Goal: Task Accomplishment & Management: Use online tool/utility

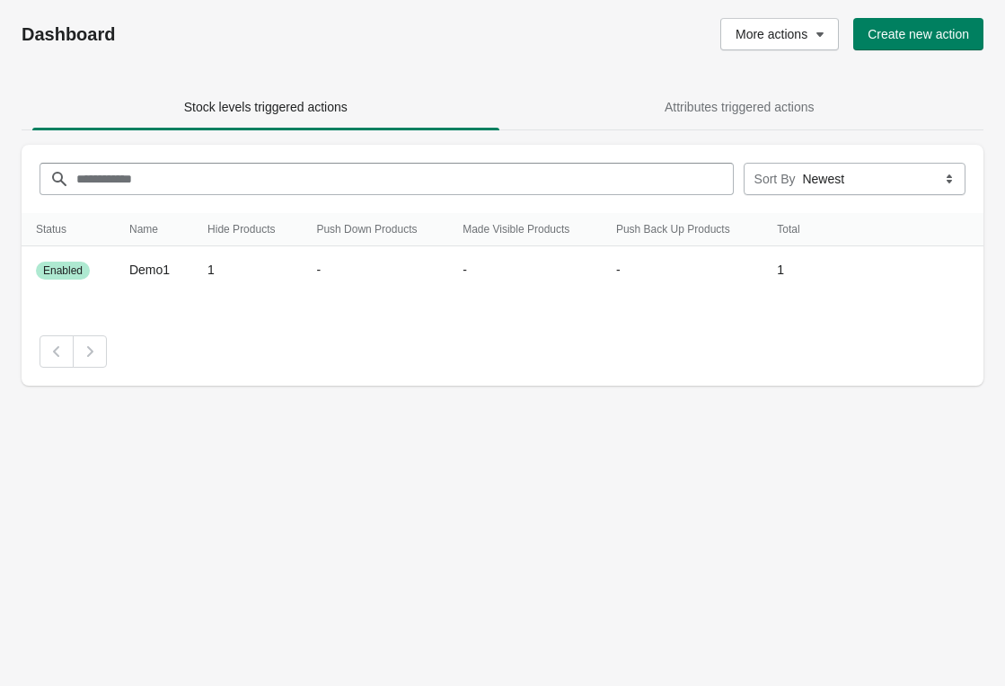
click at [91, 445] on div "Dashboard More actions Create new action Stock levels triggered actions Attribu…" at bounding box center [502, 343] width 1005 height 686
click at [173, 336] on div "Pagination" at bounding box center [503, 351] width 926 height 32
click at [920, 28] on span "Create new action" at bounding box center [919, 34] width 102 height 14
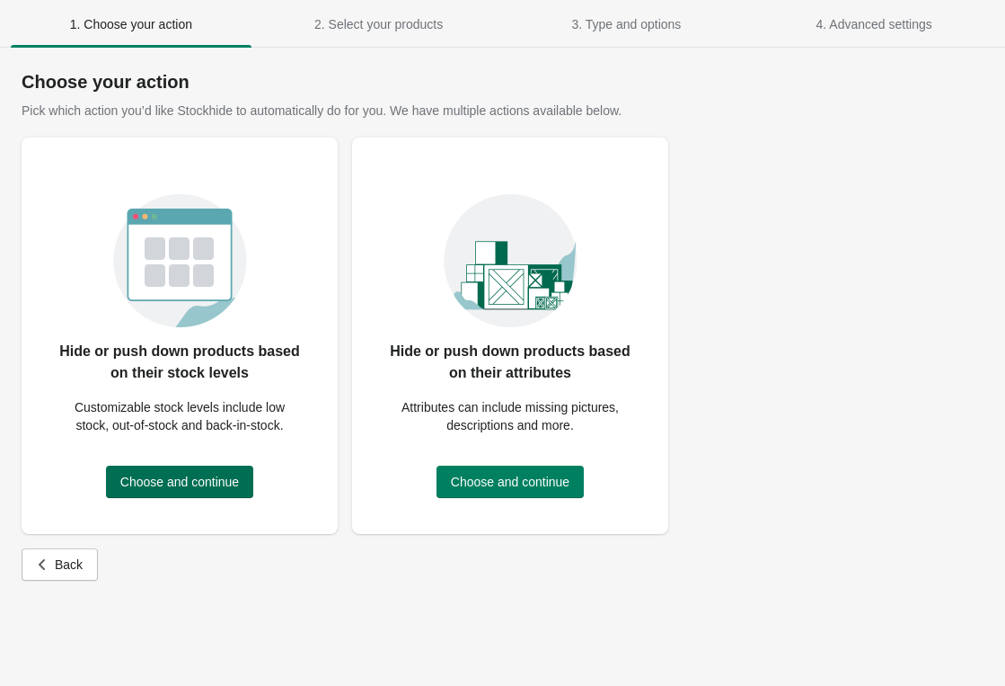
click at [183, 495] on button "Choose and continue" at bounding box center [179, 481] width 147 height 32
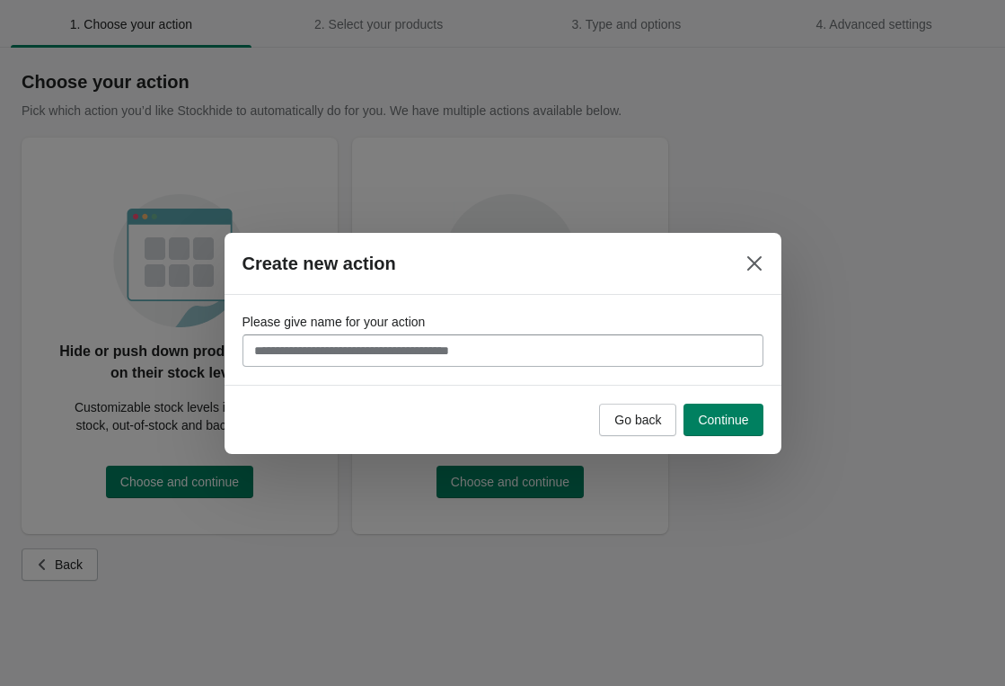
click at [580, 341] on input "Please give name for your action" at bounding box center [503, 350] width 521 height 32
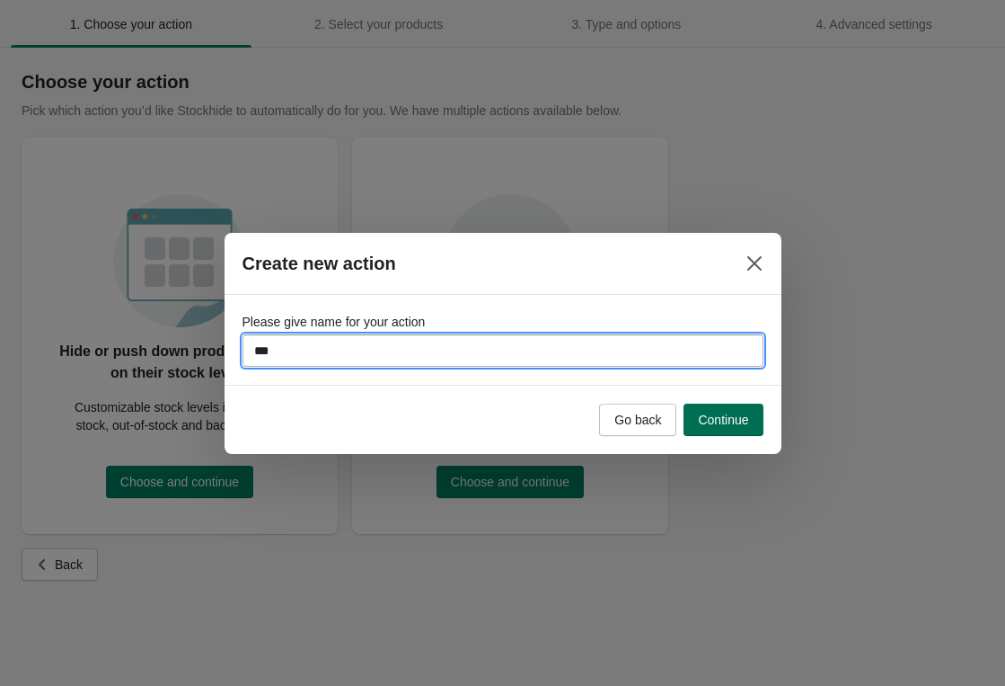
type input "***"
click at [715, 418] on span "Continue" at bounding box center [723, 419] width 50 height 14
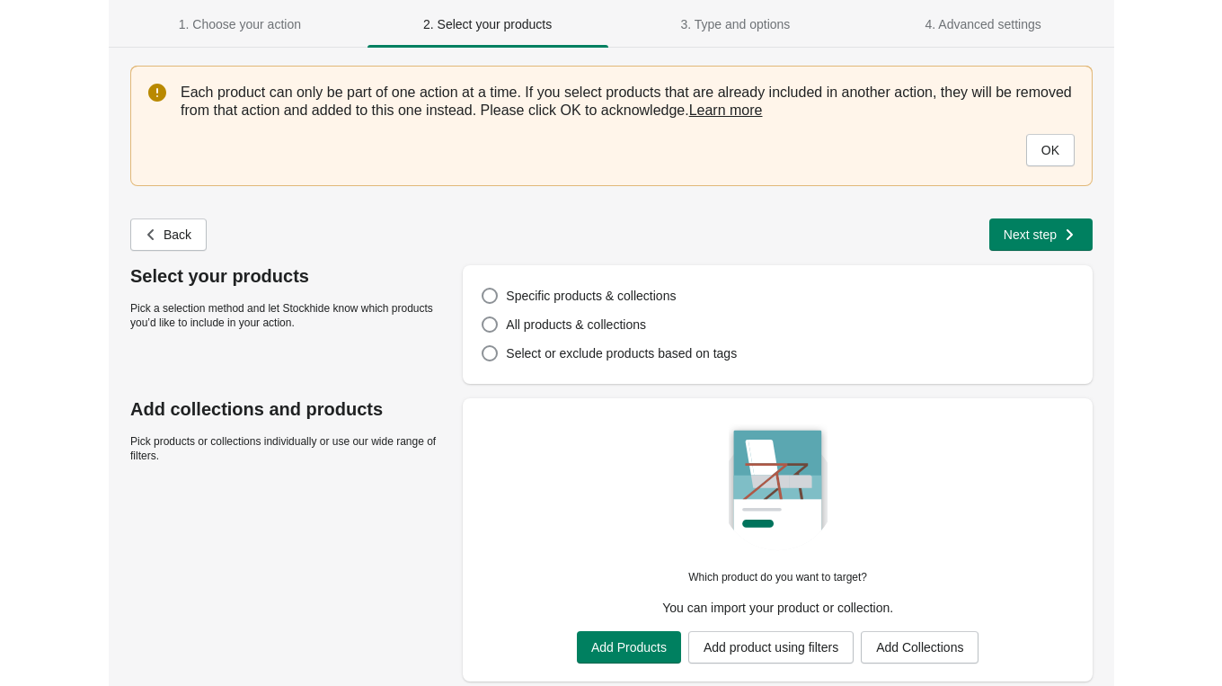
scroll to position [2, 0]
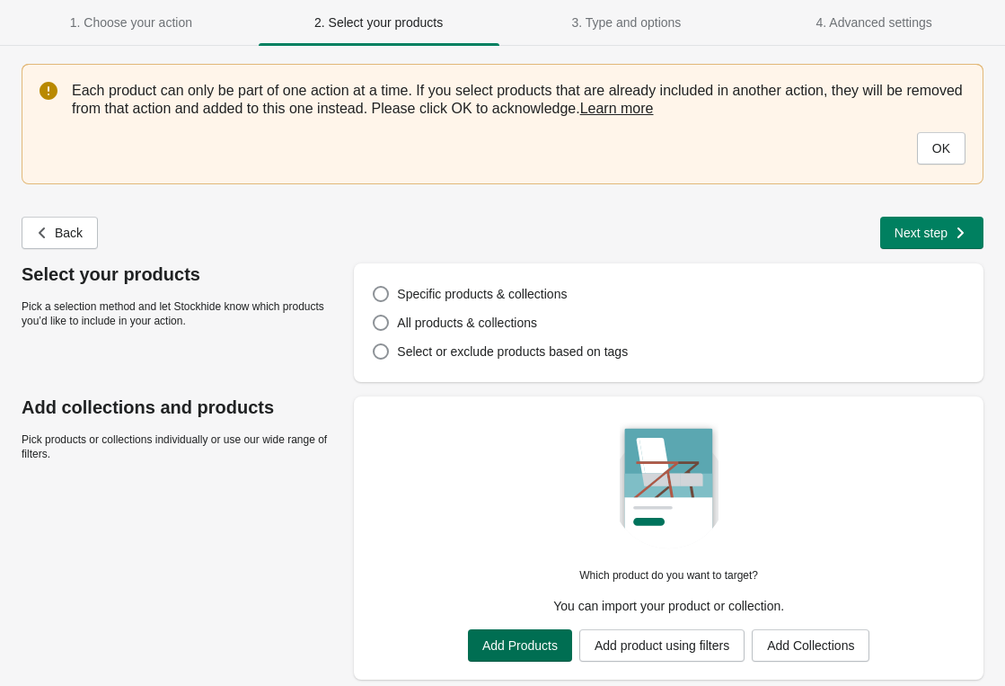
click at [492, 645] on span "Add Products" at bounding box center [520, 645] width 75 height 14
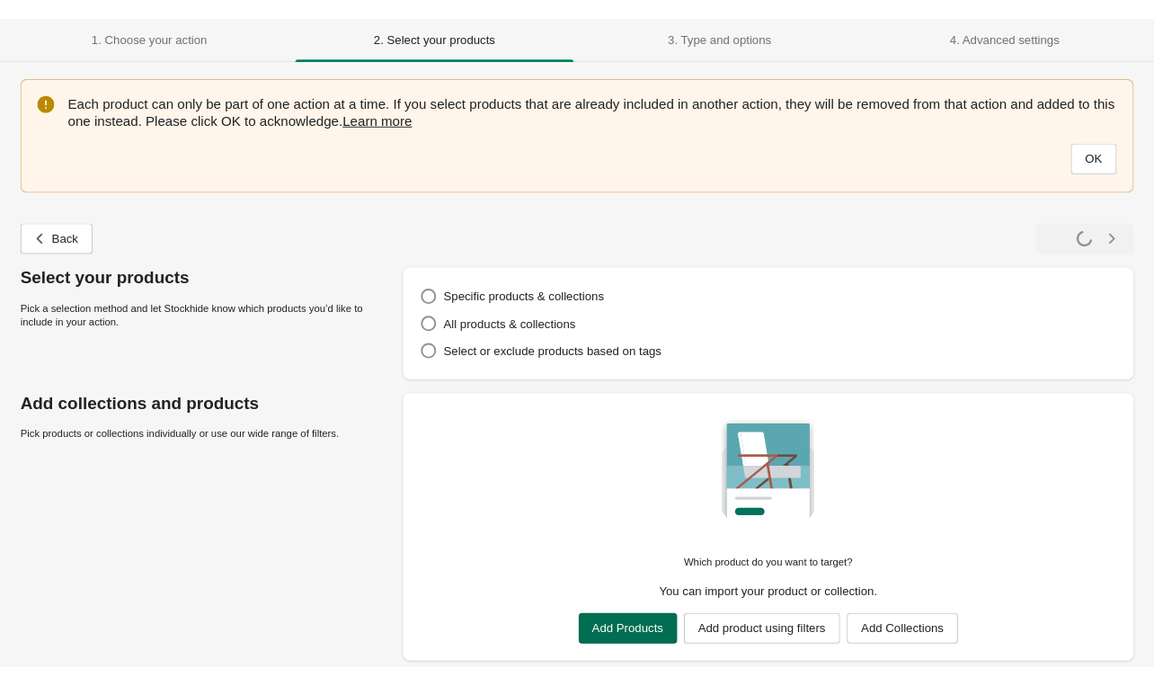
scroll to position [0, 0]
